Goal: Transaction & Acquisition: Purchase product/service

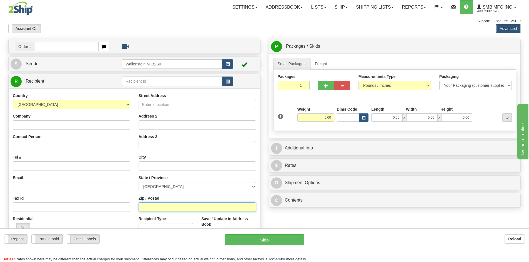
click at [186, 206] on input "Zip / Postal" at bounding box center [196, 207] width 117 height 9
paste input "S7K 3M9"
type input "S7K 3M9"
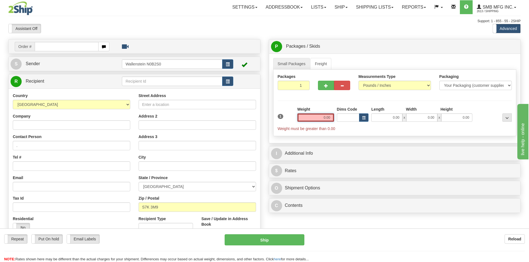
click at [314, 120] on input "0.00" at bounding box center [315, 117] width 37 height 8
type input "4.00"
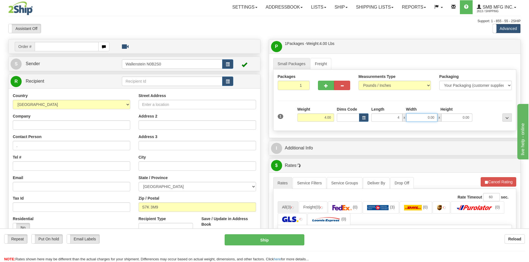
type input "4.00"
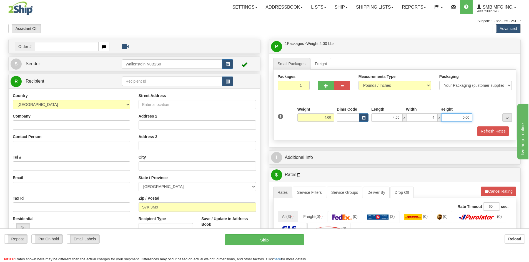
type input "4.00"
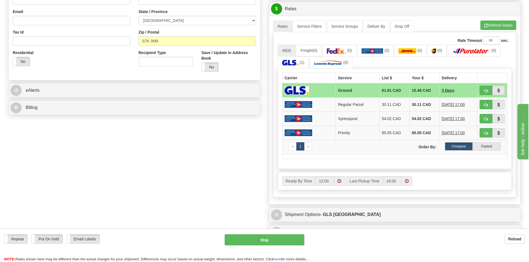
scroll to position [166, 0]
click at [339, 65] on img at bounding box center [328, 63] width 29 height 6
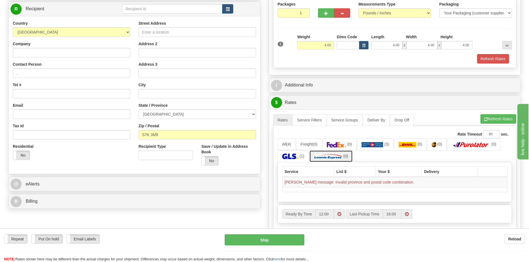
scroll to position [55, 0]
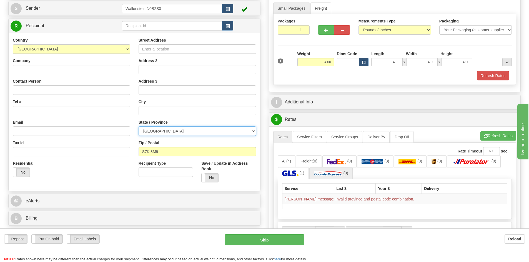
click at [224, 129] on select "[GEOGRAPHIC_DATA] [GEOGRAPHIC_DATA] [GEOGRAPHIC_DATA] [GEOGRAPHIC_DATA] [GEOGRA…" at bounding box center [196, 131] width 117 height 9
select select "SK"
click at [138, 127] on select "[GEOGRAPHIC_DATA] [GEOGRAPHIC_DATA] [GEOGRAPHIC_DATA] [GEOGRAPHIC_DATA] [GEOGRA…" at bounding box center [196, 131] width 117 height 9
click at [496, 134] on button "Refresh Rates" at bounding box center [498, 135] width 36 height 9
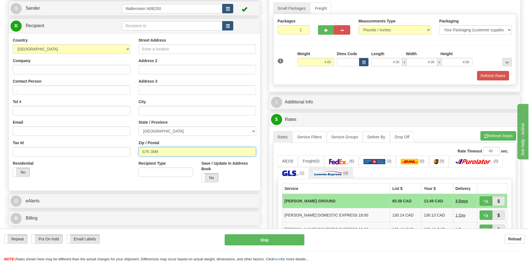
drag, startPoint x: 173, startPoint y: 152, endPoint x: 102, endPoint y: 137, distance: 72.8
click at [36, 147] on div "Country [GEOGRAPHIC_DATA] [GEOGRAPHIC_DATA] [GEOGRAPHIC_DATA] [GEOGRAPHIC_DATA]…" at bounding box center [134, 111] width 251 height 149
paste input "T5V 1L1"
type input "T5V 1L1"
click at [217, 127] on select "[GEOGRAPHIC_DATA] [GEOGRAPHIC_DATA] [GEOGRAPHIC_DATA] [GEOGRAPHIC_DATA] [GEOGRA…" at bounding box center [196, 131] width 117 height 9
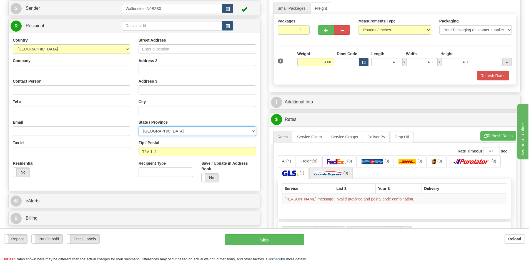
select select "AB"
click at [138, 127] on select "[GEOGRAPHIC_DATA] [GEOGRAPHIC_DATA] [GEOGRAPHIC_DATA] [GEOGRAPHIC_DATA] [GEOGRA…" at bounding box center [196, 131] width 117 height 9
click at [496, 76] on button "Refresh Rates" at bounding box center [493, 75] width 32 height 9
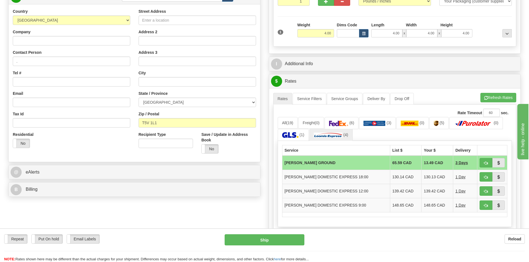
scroll to position [111, 0]
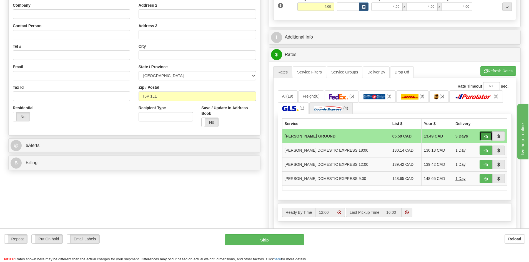
click at [489, 136] on button "button" at bounding box center [485, 136] width 13 height 9
type input "DD"
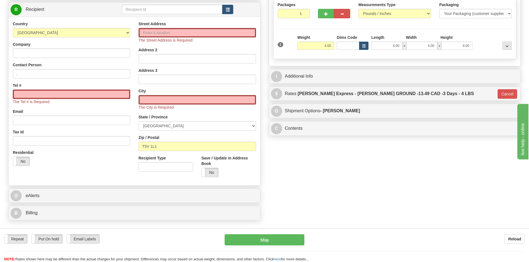
scroll to position [55, 0]
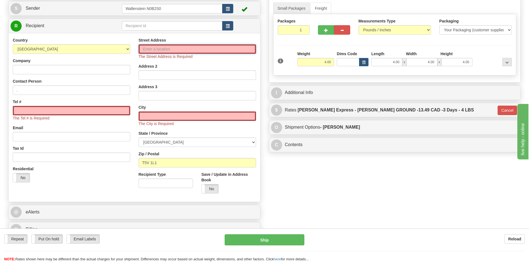
click at [170, 47] on input "Street Address" at bounding box center [196, 48] width 117 height 9
paste input "[PERSON_NAME] Express 16750"
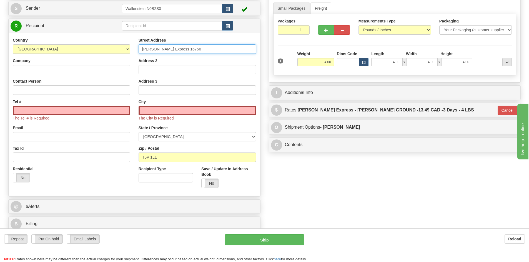
type input "[PERSON_NAME] Express 16750"
click at [45, 112] on input "Tel #" at bounding box center [71, 110] width 117 height 9
paste input "[PHONE_NUMBER]"
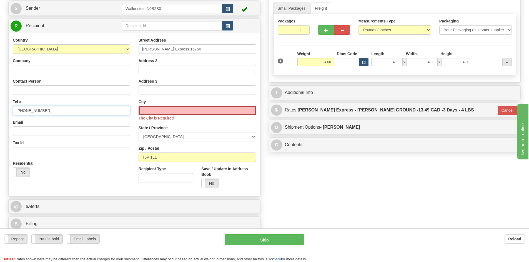
type input "[PHONE_NUMBER]"
click at [220, 108] on input "text" at bounding box center [196, 110] width 117 height 9
paste input "[GEOGRAPHIC_DATA]"
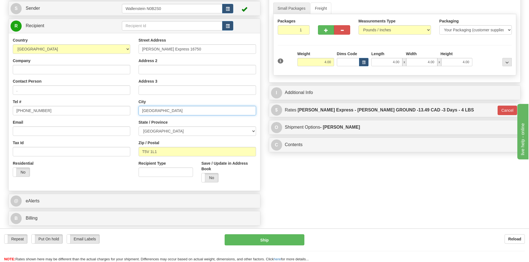
type input "[GEOGRAPHIC_DATA]"
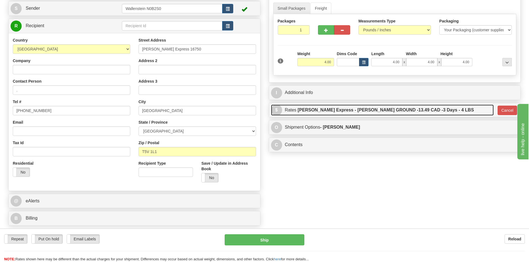
click at [348, 110] on label "[PERSON_NAME] Express - [PERSON_NAME] GROUND - 13.49 CAD - 3 Days - 4 LBS" at bounding box center [385, 110] width 176 height 11
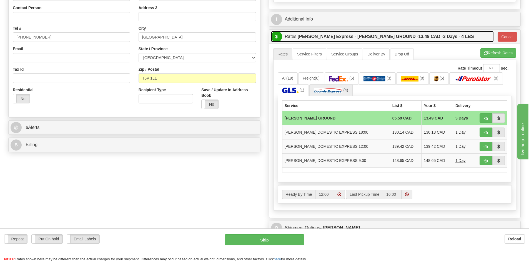
scroll to position [166, 0]
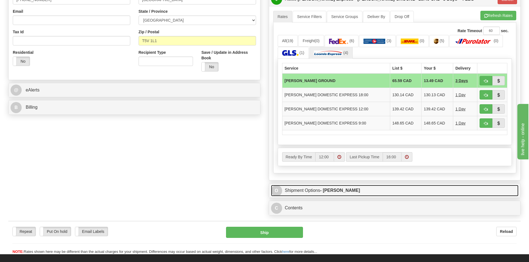
click at [334, 187] on link "O Shipment Options - [PERSON_NAME]" at bounding box center [395, 190] width 248 height 11
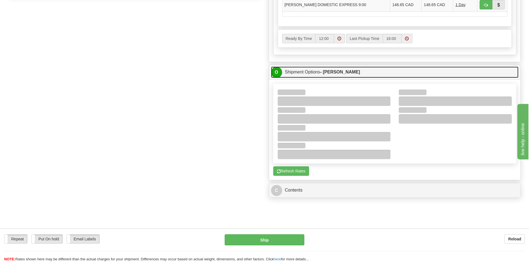
scroll to position [305, 0]
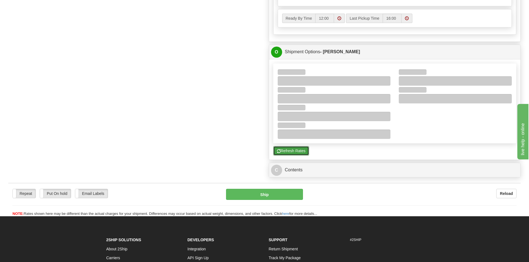
click at [304, 148] on button "Refresh Rates" at bounding box center [291, 150] width 36 height 9
type input "DD"
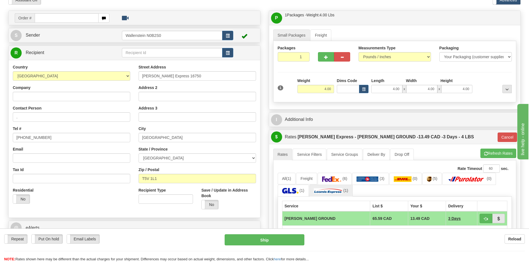
scroll to position [0, 0]
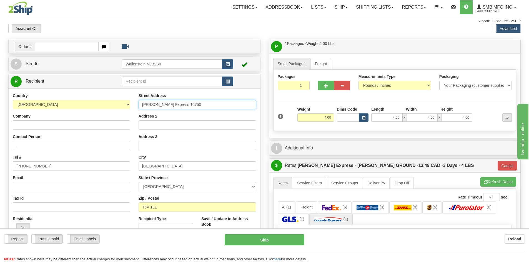
drag, startPoint x: 189, startPoint y: 107, endPoint x: 28, endPoint y: 122, distance: 161.2
click at [28, 122] on div "Country [GEOGRAPHIC_DATA] [GEOGRAPHIC_DATA] [GEOGRAPHIC_DATA] [GEOGRAPHIC_DATA]…" at bounding box center [134, 167] width 251 height 149
paste input "129 Northwest"
type input "129 Northwest"
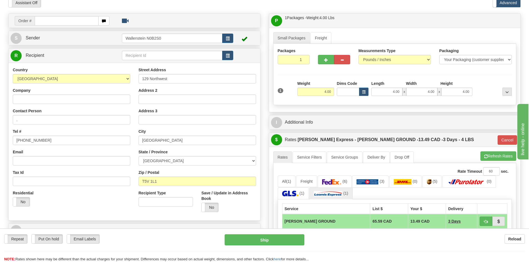
scroll to position [28, 0]
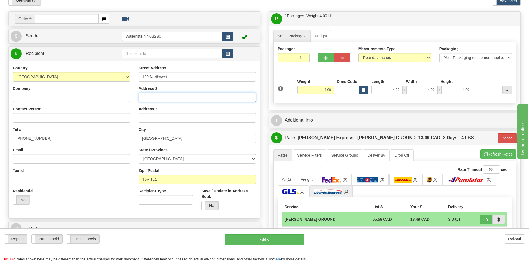
click at [165, 97] on input "Address 2" at bounding box center [196, 97] width 117 height 9
paste input "[PERSON_NAME] Express 16750"
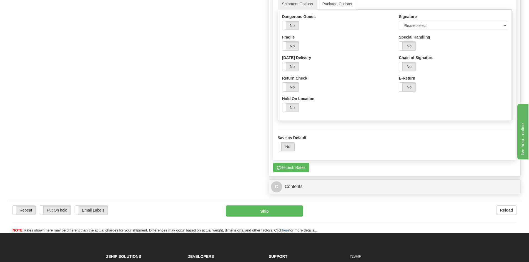
scroll to position [333, 0]
type input "[PERSON_NAME] Express 16750"
click at [289, 106] on label "No" at bounding box center [290, 107] width 17 height 9
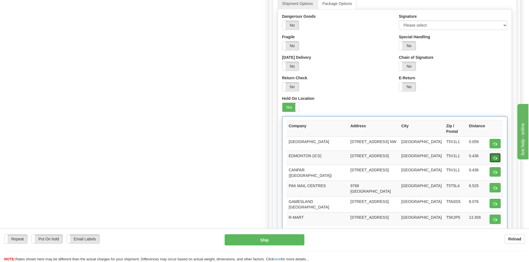
click at [489, 153] on button "button" at bounding box center [494, 157] width 11 height 9
click at [494, 168] on button "button" at bounding box center [494, 171] width 11 height 9
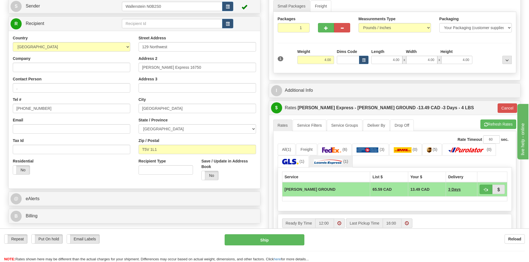
scroll to position [55, 0]
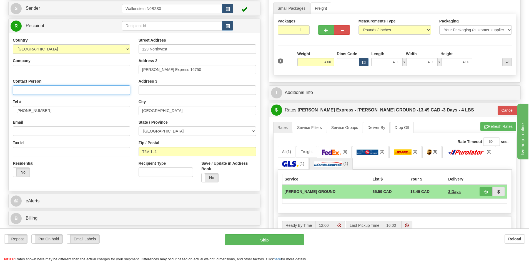
drag, startPoint x: 58, startPoint y: 93, endPoint x: -87, endPoint y: 103, distance: 145.7
click at [0, 103] on html "Training Course Close Toggle navigation Settings Shipping Preferences New Sende…" at bounding box center [264, 76] width 529 height 262
paste input "ATTN: PROCESSING DEPT"
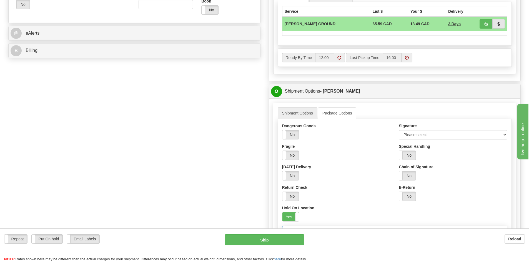
scroll to position [198, 0]
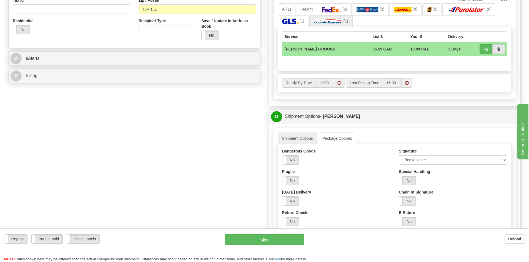
type input "ATTN: PROCESSING DEPT"
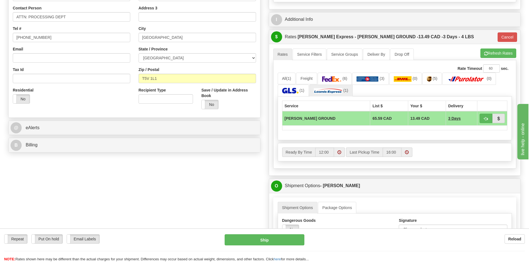
scroll to position [59, 0]
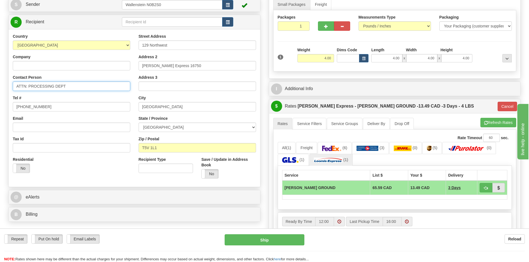
drag, startPoint x: 78, startPoint y: 84, endPoint x: -55, endPoint y: 73, distance: 133.4
click at [0, 73] on html "Training Course Close Toggle navigation Settings Shipping Preferences New Sende…" at bounding box center [264, 72] width 529 height 262
click at [107, 69] on input "Company" at bounding box center [71, 65] width 117 height 9
paste input "Neerlandia Co-op 1871 006070"
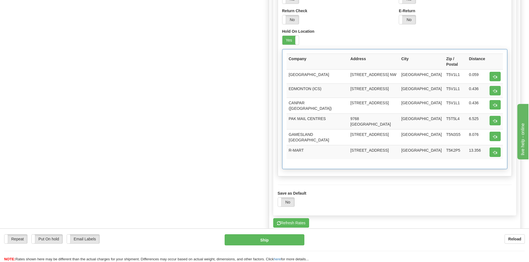
scroll to position [392, 0]
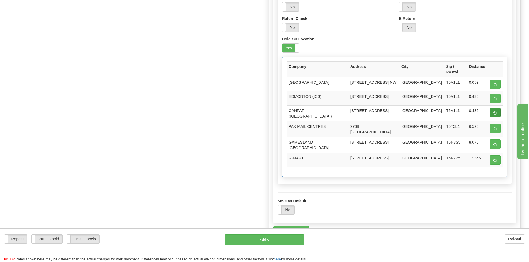
type input "Neerlandia Co-op 1871 006070"
click at [493, 111] on span "button" at bounding box center [495, 113] width 4 height 4
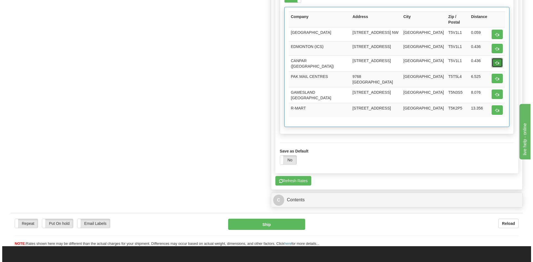
scroll to position [531, 0]
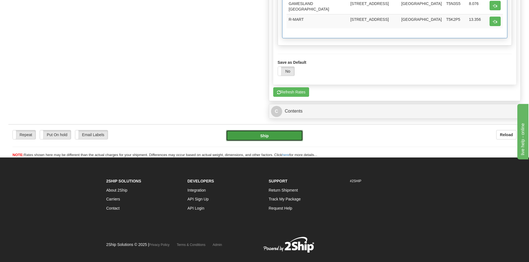
click at [296, 130] on button "Ship" at bounding box center [264, 135] width 77 height 11
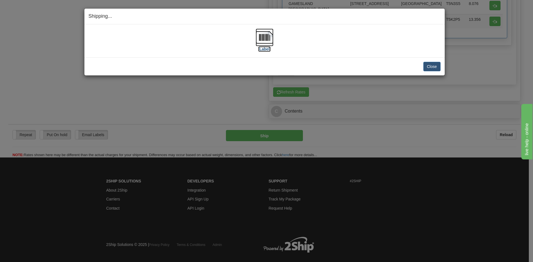
click at [265, 50] on label "[Label]" at bounding box center [264, 49] width 13 height 6
click at [432, 67] on button "Close" at bounding box center [431, 66] width 17 height 9
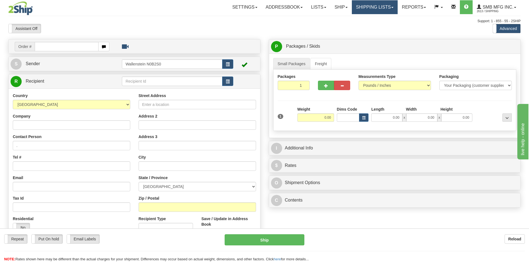
click at [386, 6] on link "Shipping lists" at bounding box center [375, 7] width 46 height 14
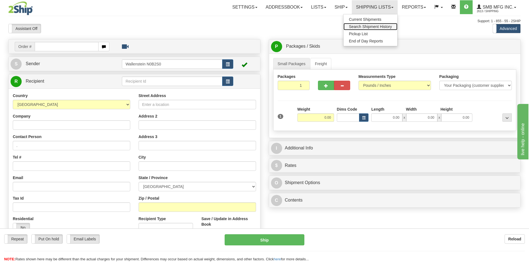
click at [383, 28] on span "Search Shipment History" at bounding box center [370, 26] width 43 height 4
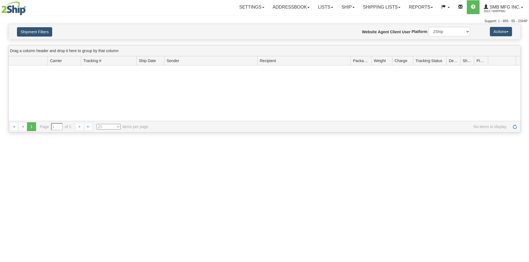
type input "From [DATE] To [DATE]"
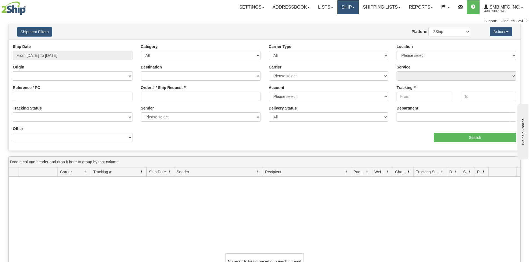
click at [351, 12] on link "Ship" at bounding box center [347, 7] width 21 height 14
click at [347, 26] on span "OnHold / Order Queue" at bounding box center [333, 26] width 39 height 4
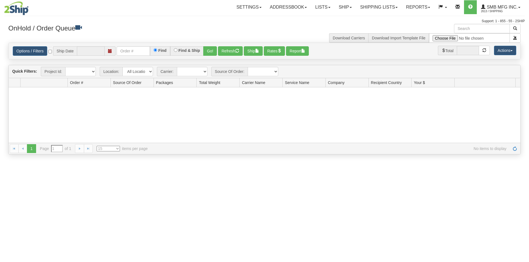
type input "[DATE]"
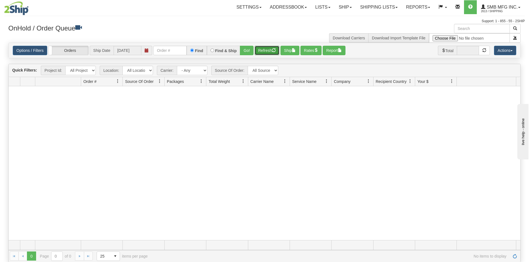
click at [271, 51] on button "Refresh" at bounding box center [266, 50] width 25 height 9
click at [378, 6] on link "Shipping lists" at bounding box center [379, 7] width 46 height 14
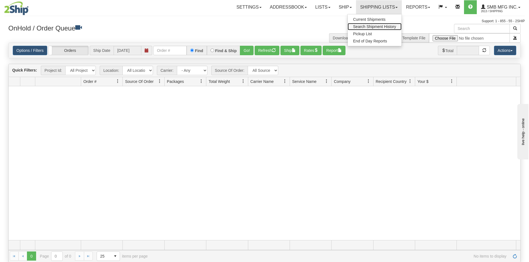
click at [380, 24] on link "Search Shipment History" at bounding box center [374, 26] width 54 height 7
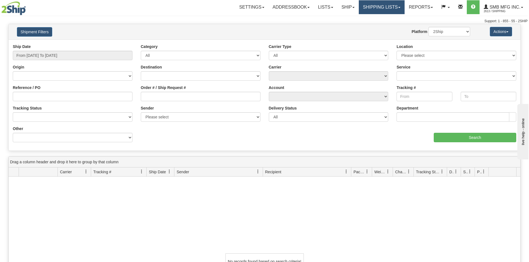
click at [384, 4] on link "Shipping lists" at bounding box center [382, 7] width 46 height 14
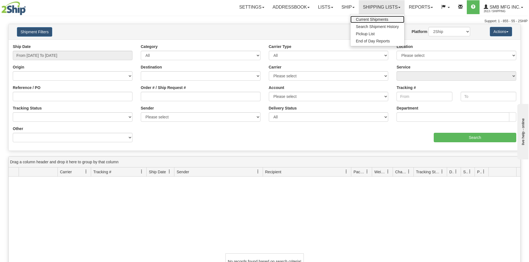
click at [380, 18] on span "Current Shipments" at bounding box center [372, 19] width 32 height 4
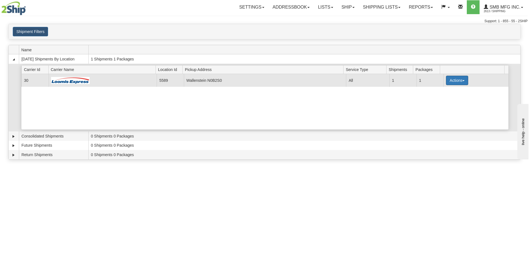
click at [450, 78] on button "Actions" at bounding box center [457, 80] width 22 height 9
click at [444, 92] on span "Details" at bounding box center [436, 91] width 15 height 4
